Goal: Use online tool/utility: Utilize a website feature to perform a specific function

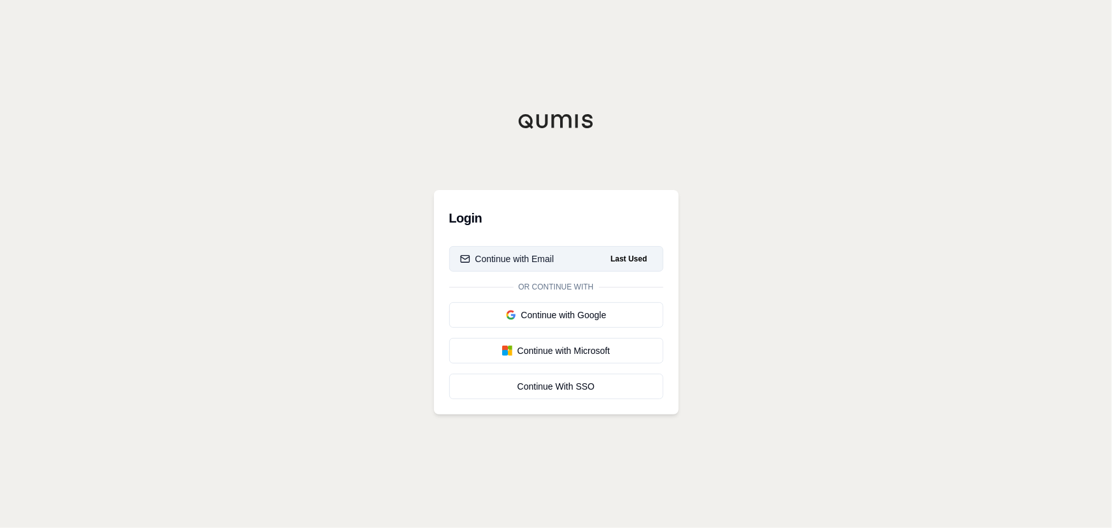
click at [517, 264] on div "Continue with Email" at bounding box center [507, 258] width 94 height 13
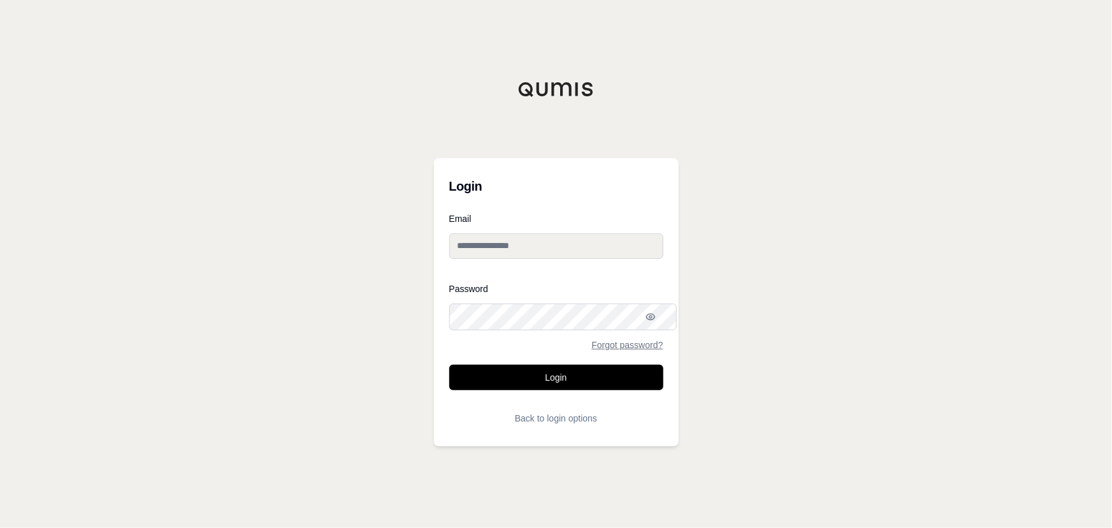
type input "**********"
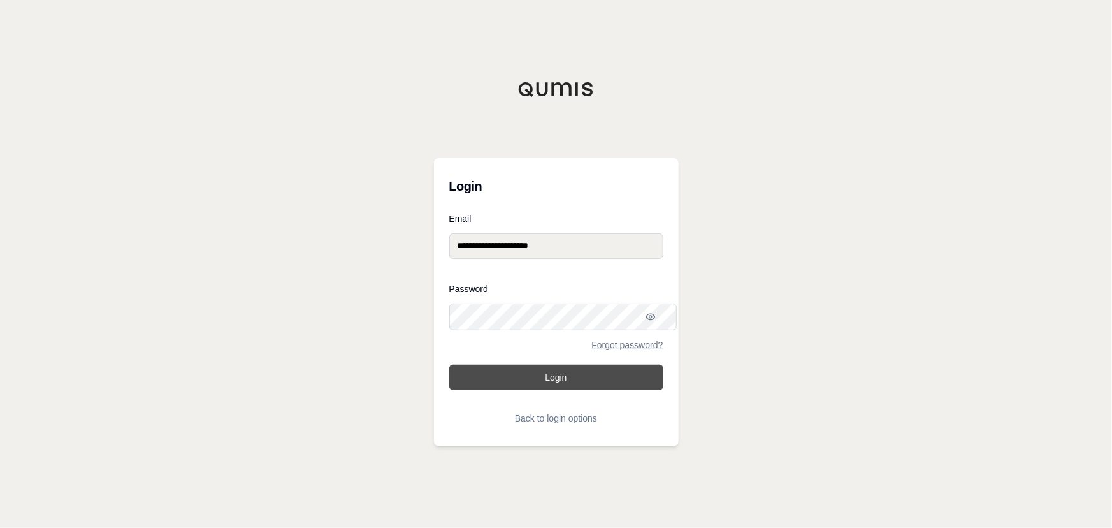
click at [514, 377] on button "Login" at bounding box center [556, 377] width 214 height 25
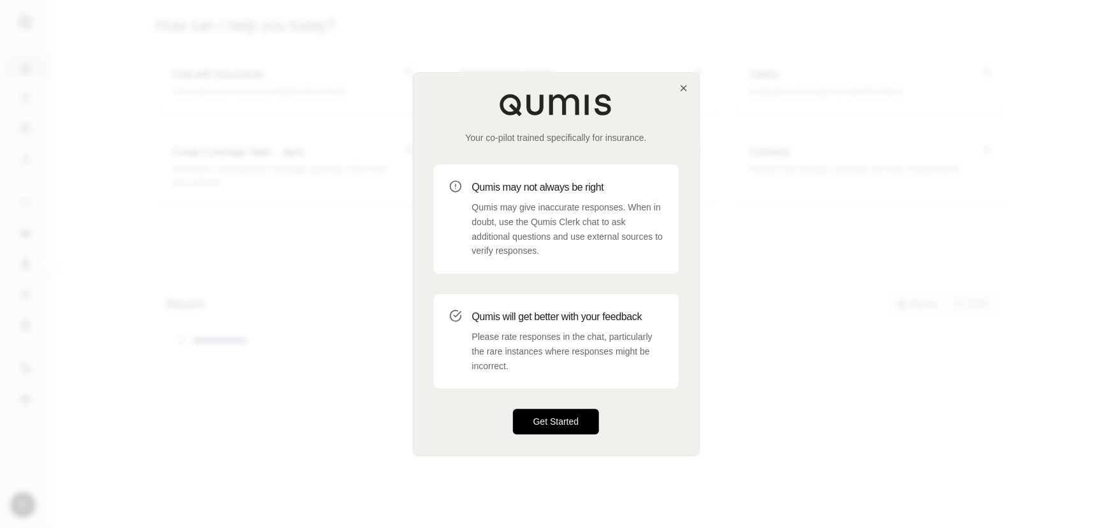
click at [547, 431] on button "Get Started" at bounding box center [556, 421] width 87 height 25
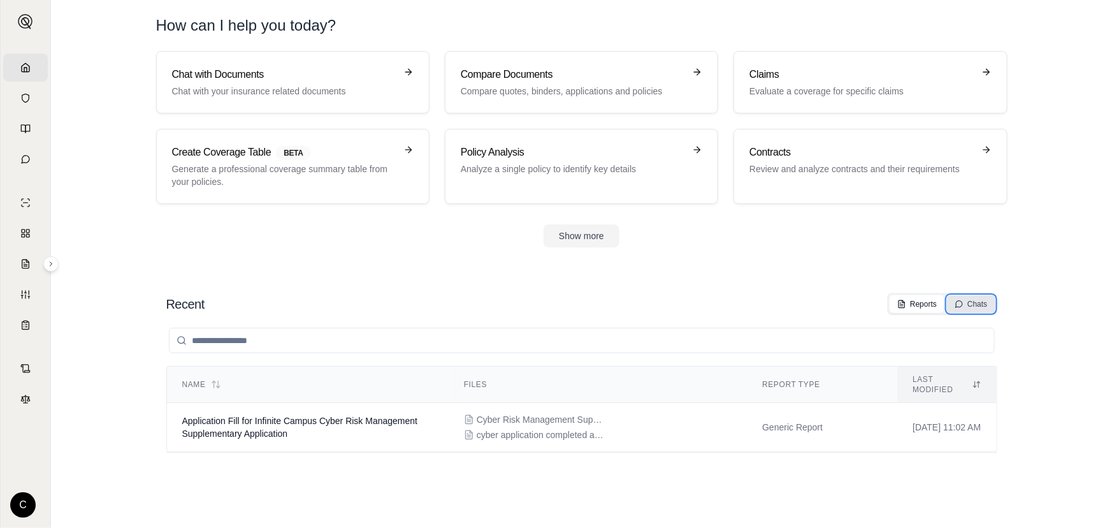
click at [971, 309] on div "Chats" at bounding box center [971, 304] width 33 height 10
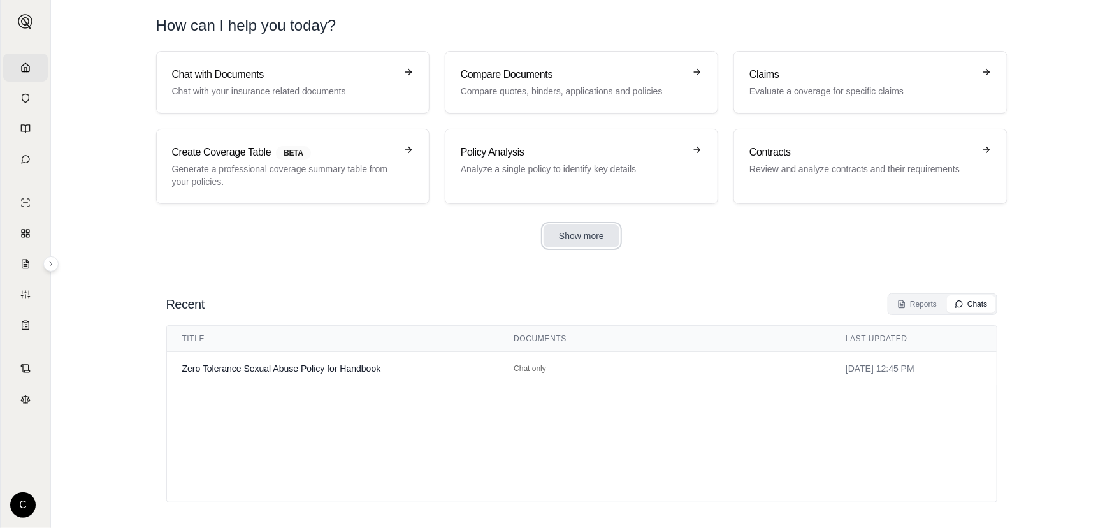
click at [576, 247] on button "Show more" at bounding box center [582, 235] width 76 height 23
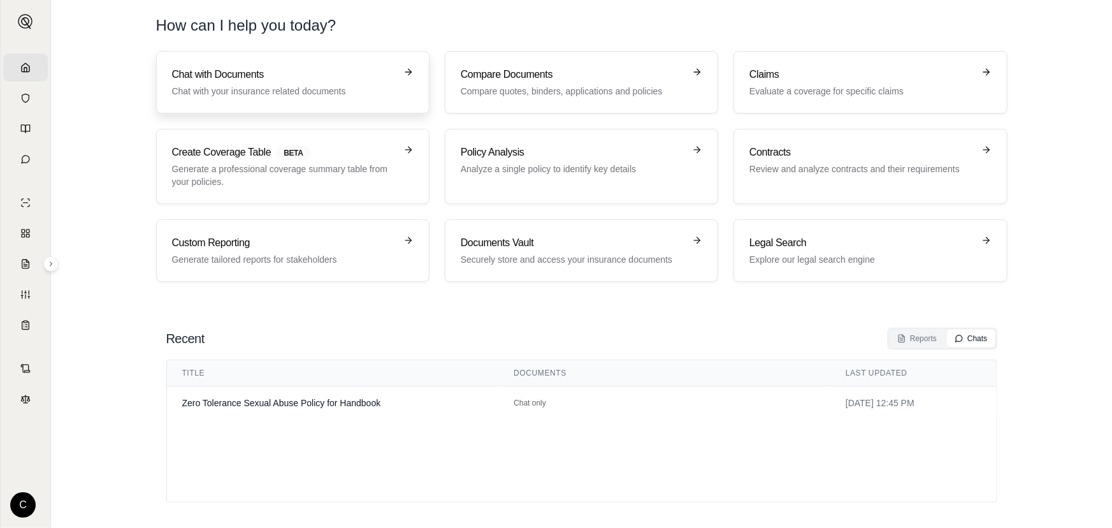
click at [359, 80] on h3 "Chat with Documents" at bounding box center [284, 74] width 224 height 15
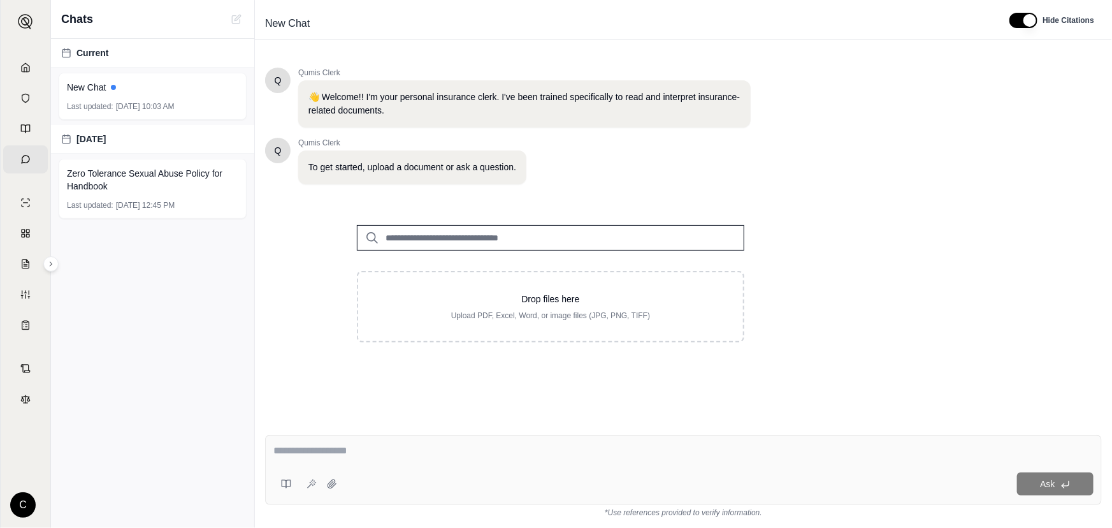
click at [428, 250] on input "search" at bounding box center [550, 237] width 387 height 25
click at [433, 443] on textarea at bounding box center [683, 451] width 820 height 16
drag, startPoint x: 415, startPoint y: 447, endPoint x: 311, endPoint y: 444, distance: 103.9
click at [311, 444] on textarea at bounding box center [683, 451] width 820 height 16
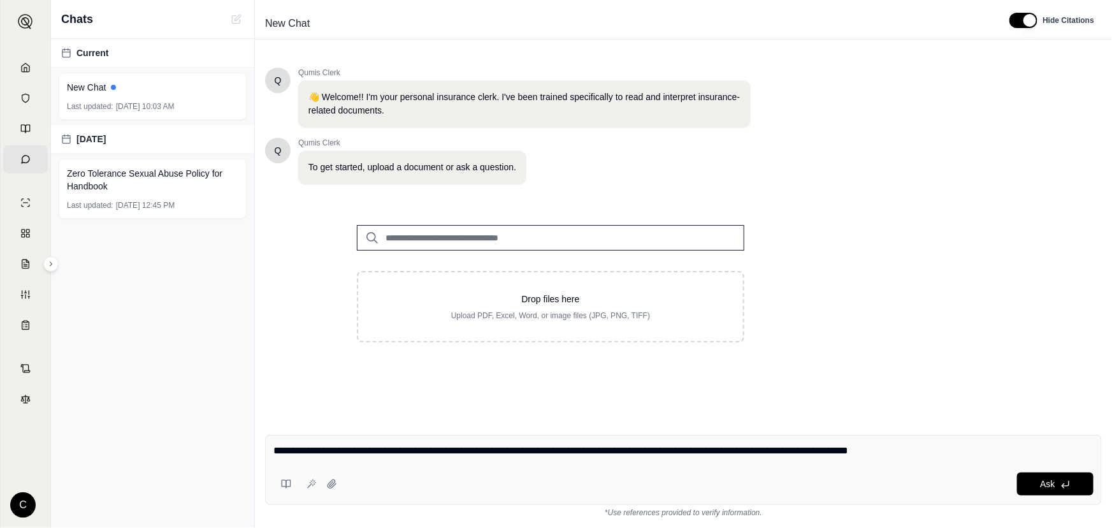
type textarea "**********"
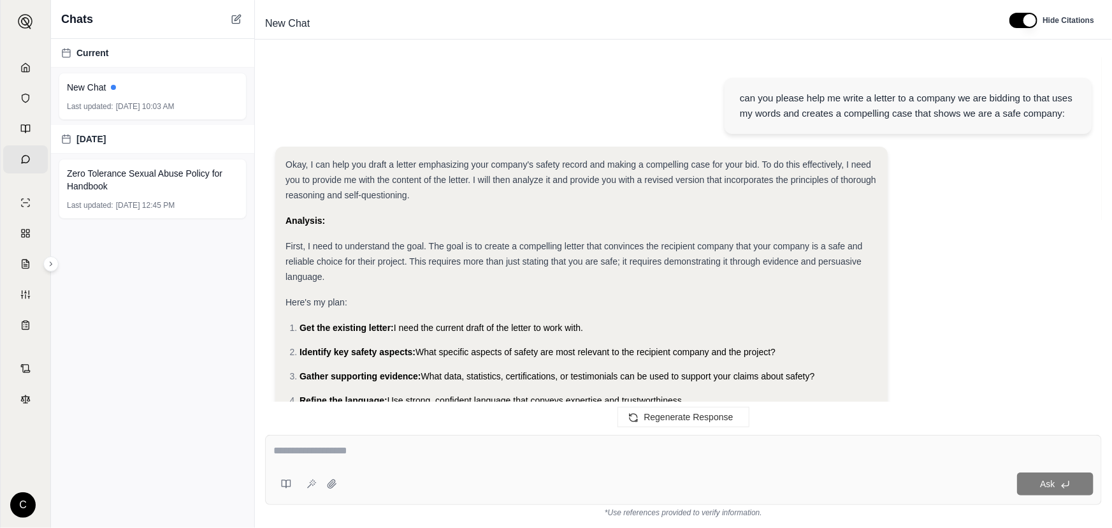
scroll to position [184, 0]
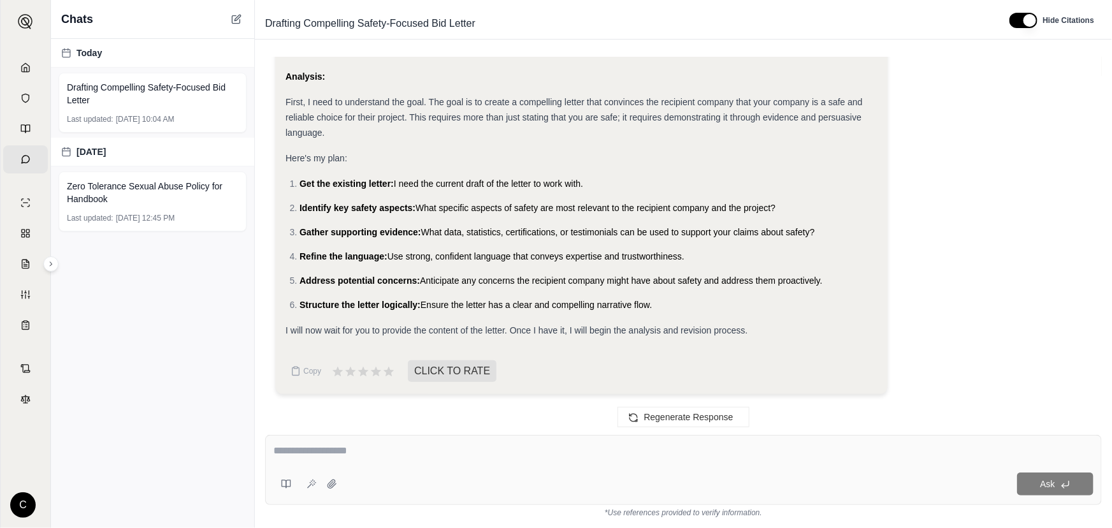
drag, startPoint x: 294, startPoint y: 431, endPoint x: 291, endPoint y: 453, distance: 21.8
paste textarea "**********"
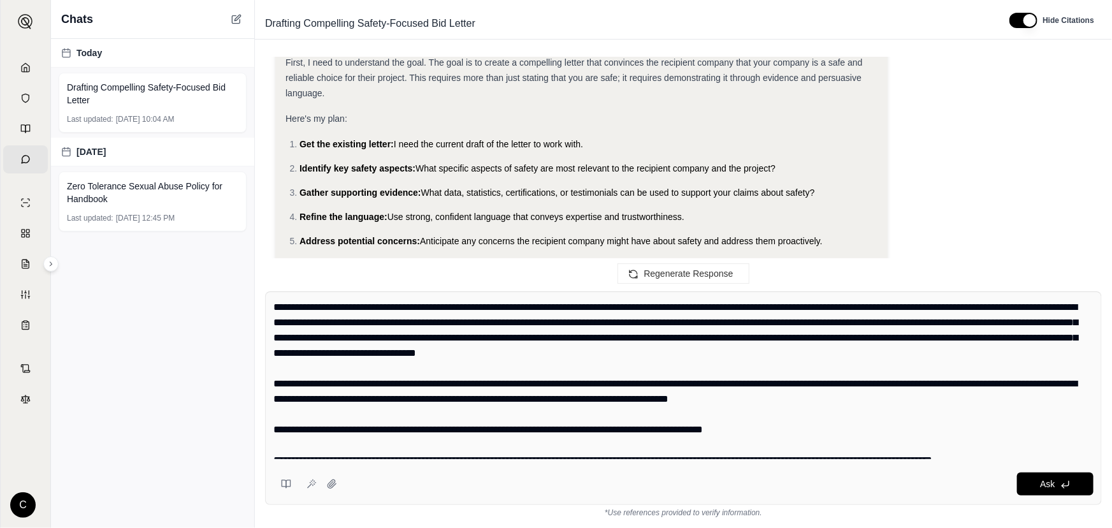
scroll to position [0, 0]
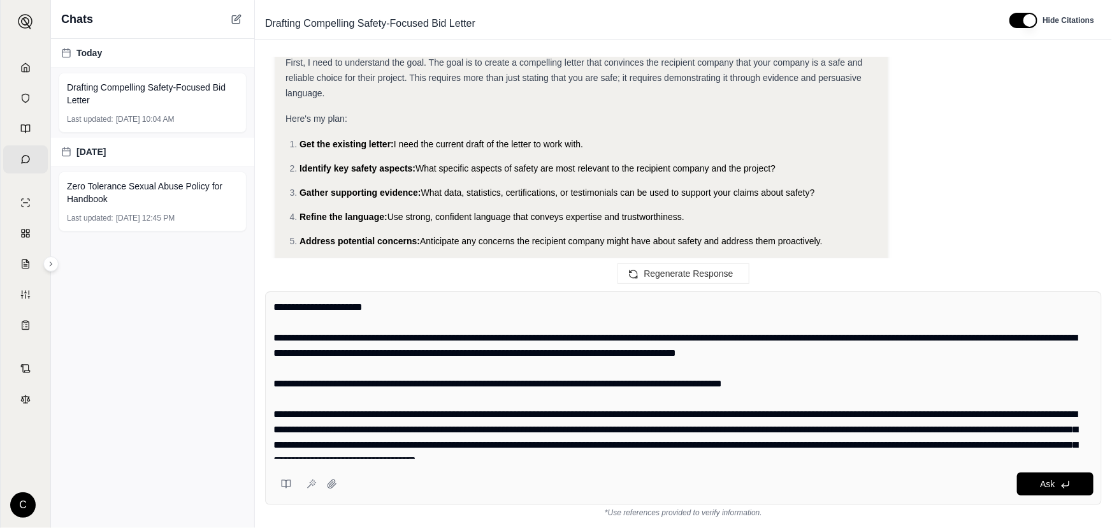
drag, startPoint x: 378, startPoint y: 416, endPoint x: 293, endPoint y: 419, distance: 84.8
click at [293, 419] on textarea at bounding box center [680, 379] width 815 height 159
type textarea "**********"
click at [1055, 481] on button "Ask" at bounding box center [1055, 483] width 76 height 23
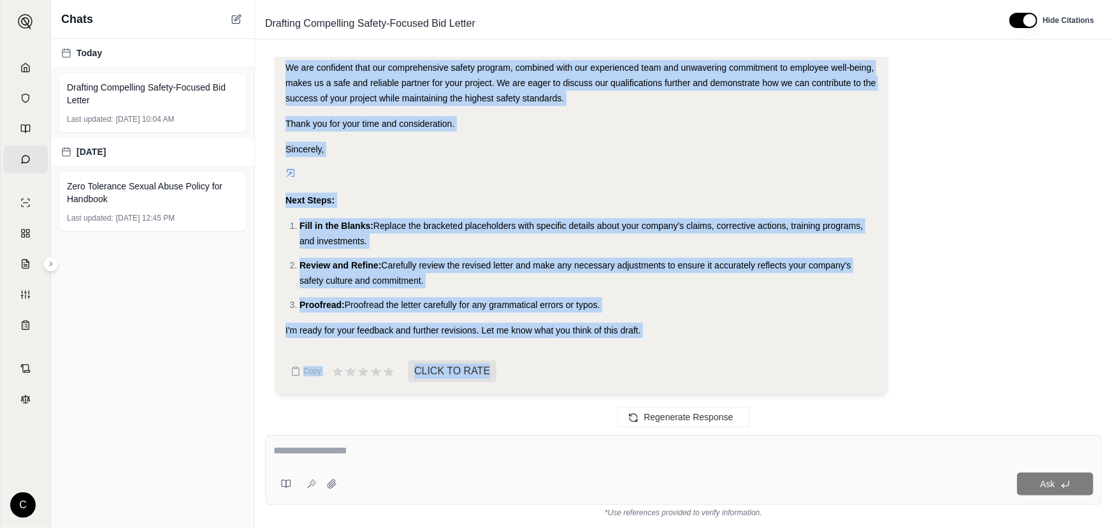
scroll to position [1995, 0]
drag, startPoint x: 291, startPoint y: 223, endPoint x: 663, endPoint y: 329, distance: 387.5
copy div "Lo Ipsu Do Sit Ametcon: Ad , el seddoeiusm temp incidi ut laboreetd. Magna aliq…"
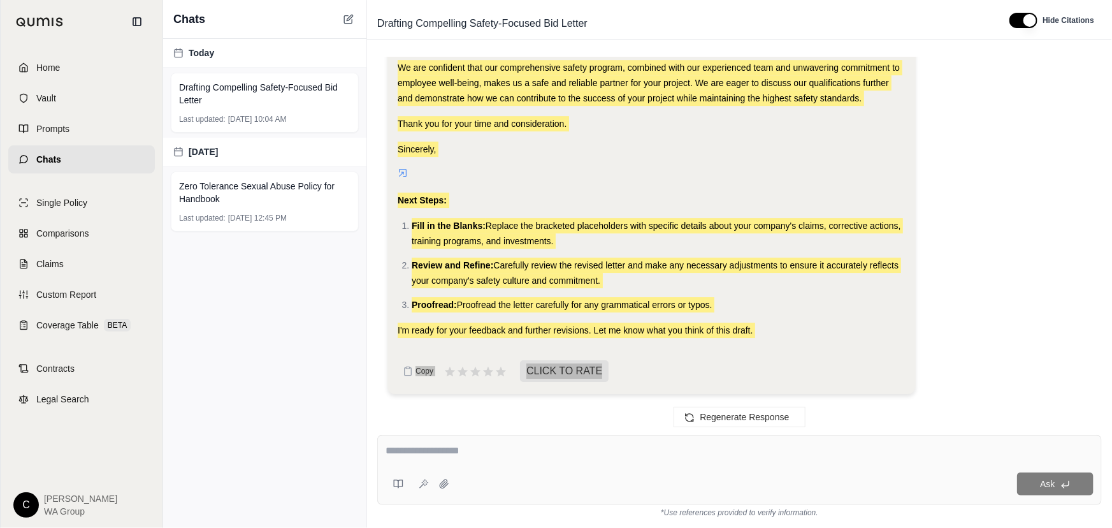
scroll to position [2190, 0]
